Goal: Information Seeking & Learning: Get advice/opinions

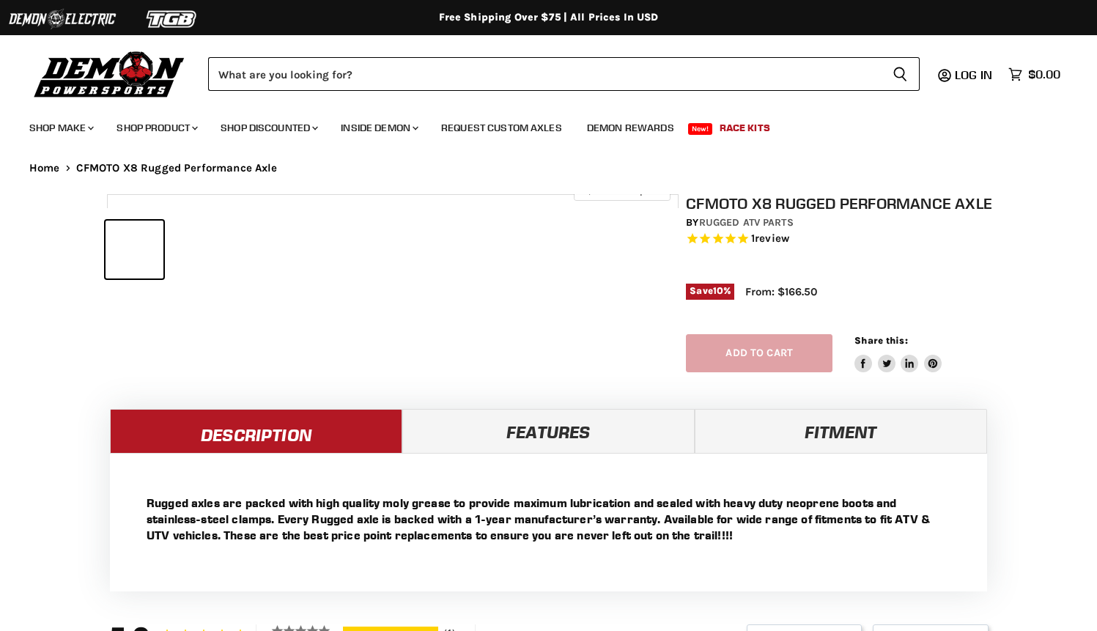
select select "******"
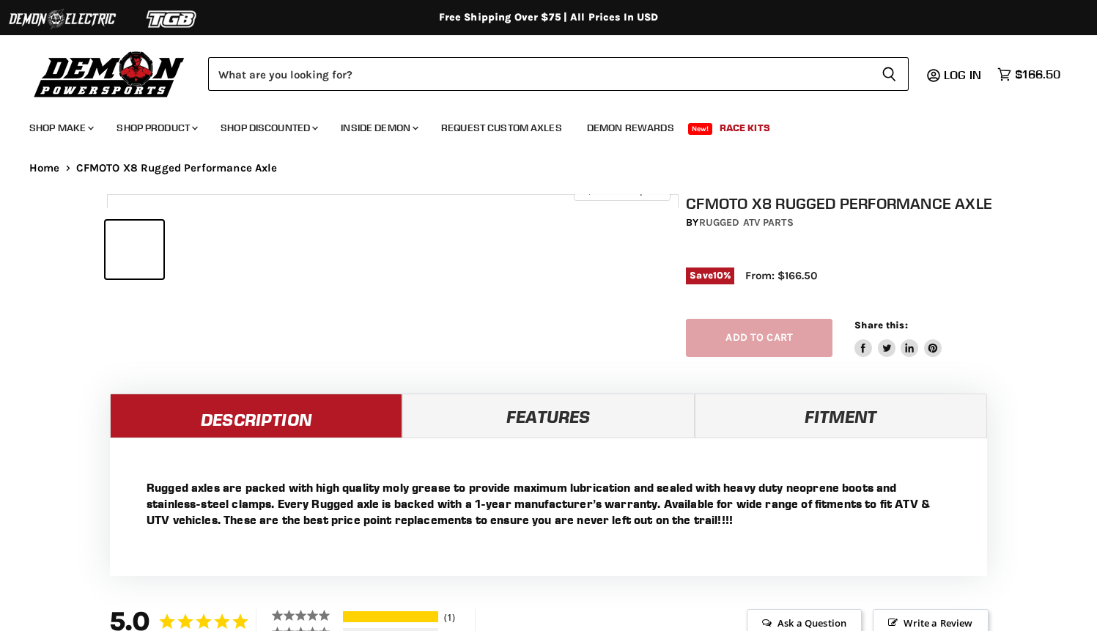
select select "******"
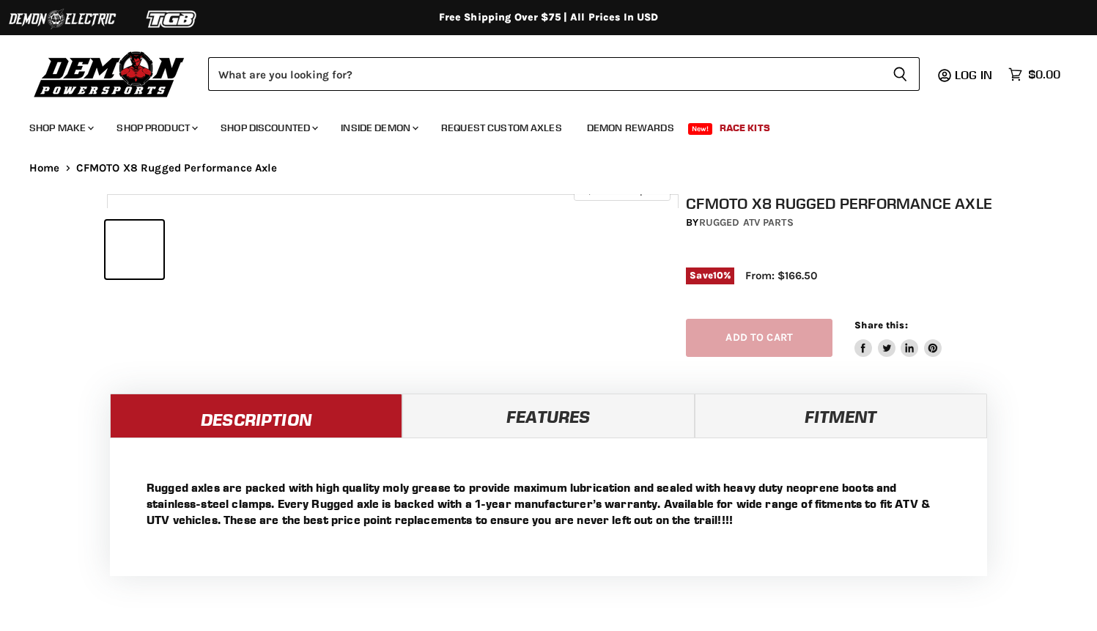
select select "******"
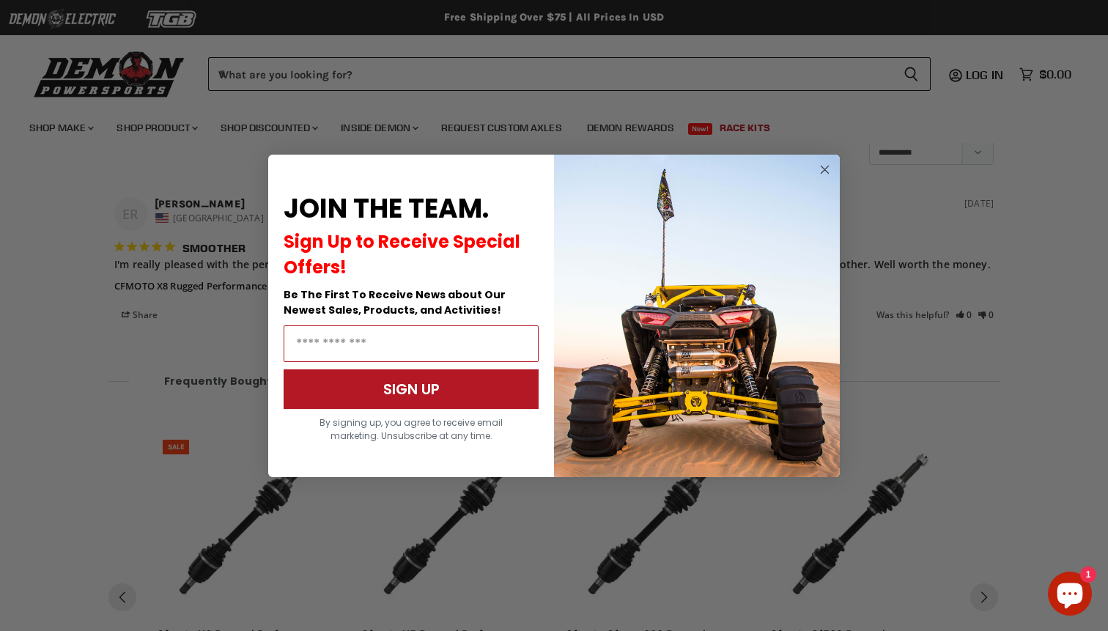
scroll to position [1143, 0]
